Goal: Information Seeking & Learning: Learn about a topic

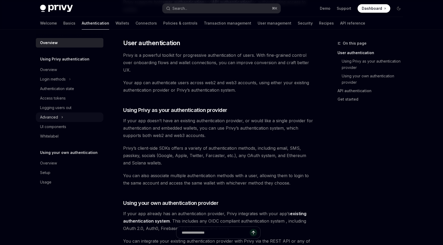
click at [54, 121] on button "Advanced" at bounding box center [70, 117] width 68 height 10
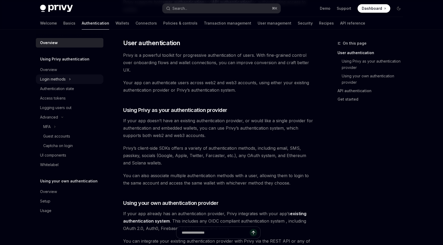
click at [55, 84] on button "Login methods" at bounding box center [70, 79] width 68 height 10
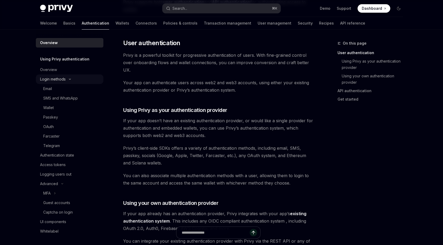
type textarea "*"
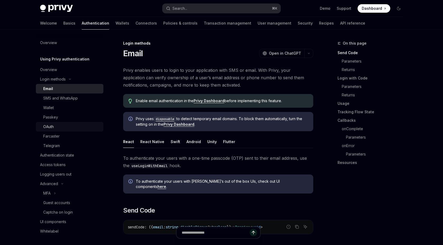
click at [55, 130] on div "OAuth" at bounding box center [71, 127] width 57 height 6
